Goal: Navigation & Orientation: Understand site structure

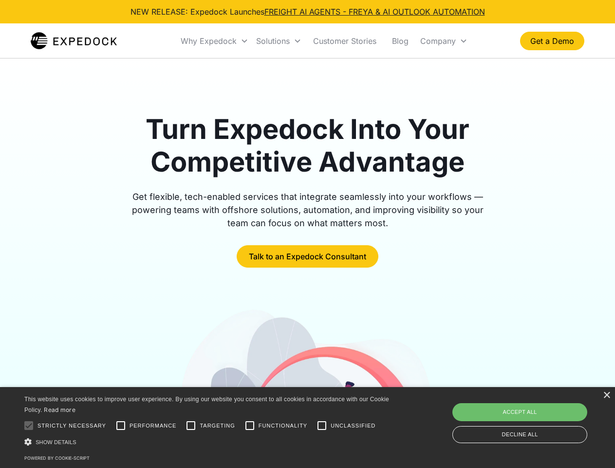
click at [215, 41] on div "Why Expedock" at bounding box center [209, 41] width 56 height 10
click at [279, 41] on div "Solutions" at bounding box center [273, 41] width 34 height 10
click at [444, 41] on div "Company" at bounding box center [438, 41] width 36 height 10
click at [29, 425] on div at bounding box center [28, 425] width 19 height 19
click at [121, 425] on input "Performance" at bounding box center [120, 425] width 19 height 19
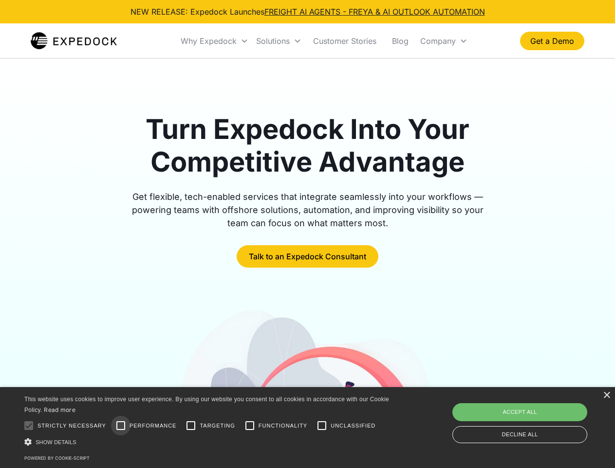
checkbox input "true"
click at [191, 425] on input "Targeting" at bounding box center [190, 425] width 19 height 19
checkbox input "true"
click at [250, 425] on input "Functionality" at bounding box center [249, 425] width 19 height 19
checkbox input "true"
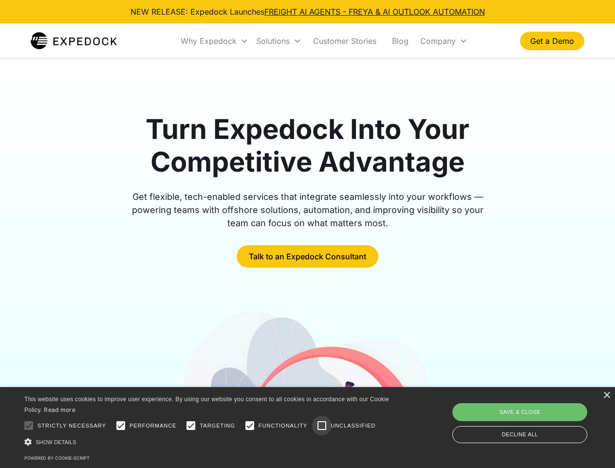
click at [322, 425] on input "Unclassified" at bounding box center [321, 425] width 19 height 19
checkbox input "true"
click at [208, 441] on div "Show details Hide details" at bounding box center [208, 441] width 368 height 10
